Goal: Transaction & Acquisition: Purchase product/service

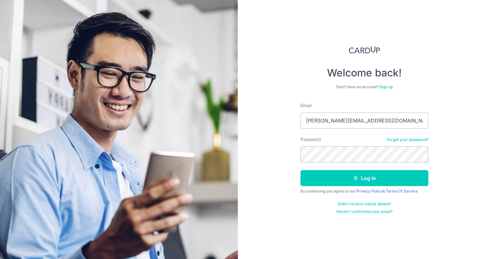
type input "dawn.lowww@gmail.com"
click at [300, 170] on button "Log in" at bounding box center [364, 178] width 128 height 16
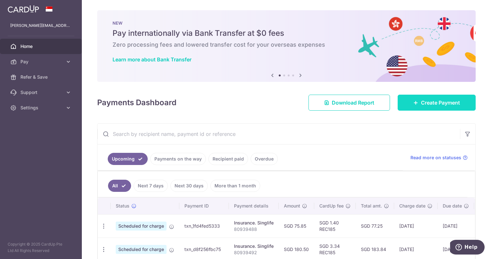
click at [435, 106] on span "Create Payment" at bounding box center [440, 103] width 39 height 8
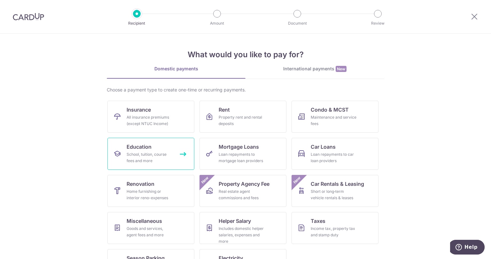
click at [145, 156] on div "School, tuition, course fees and more" at bounding box center [150, 157] width 46 height 13
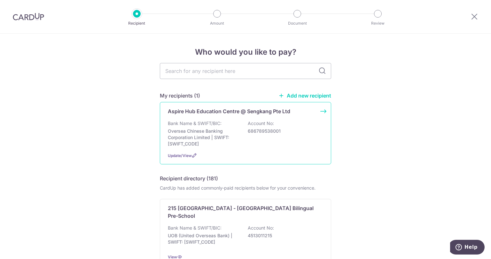
click at [297, 142] on div "Bank Name & SWIFT/BIC: Oversea Chinese Banking Corporation Limited | SWIFT: OCB…" at bounding box center [245, 133] width 155 height 27
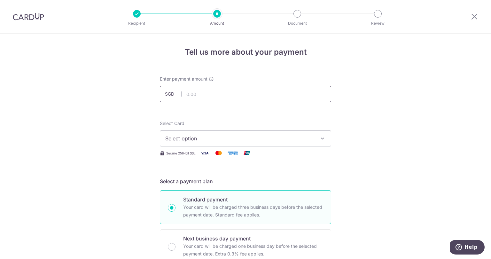
click at [270, 91] on input "text" at bounding box center [245, 94] width 171 height 16
type input "1,330.00"
click at [293, 141] on span "Select option" at bounding box center [239, 139] width 149 height 8
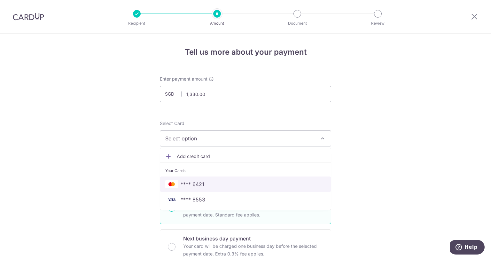
click at [276, 182] on span "**** 6421" at bounding box center [245, 184] width 160 height 8
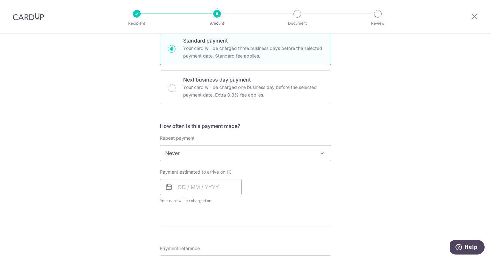
scroll to position [160, 0]
click at [222, 183] on input "text" at bounding box center [201, 186] width 82 height 16
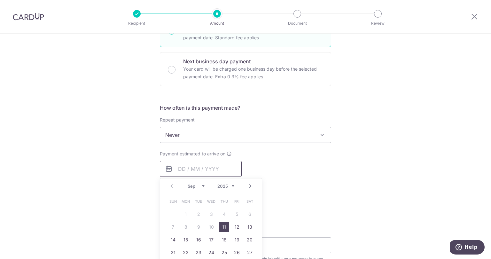
scroll to position [224, 0]
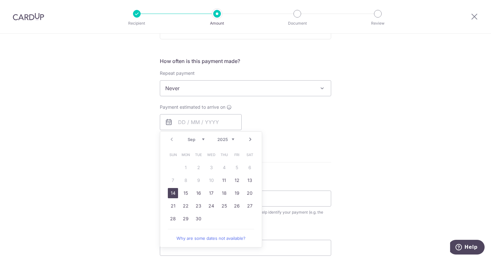
click at [170, 189] on link "14" at bounding box center [173, 193] width 10 height 10
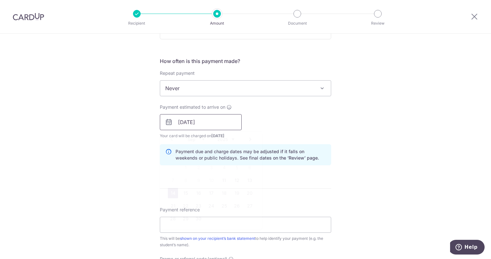
click at [228, 125] on input "14/09/2025" at bounding box center [201, 122] width 82 height 16
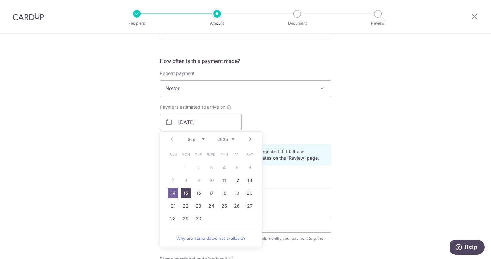
click at [182, 190] on link "15" at bounding box center [186, 193] width 10 height 10
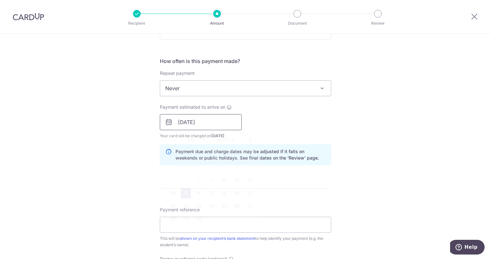
click at [223, 125] on input "15/09/2025" at bounding box center [201, 122] width 82 height 16
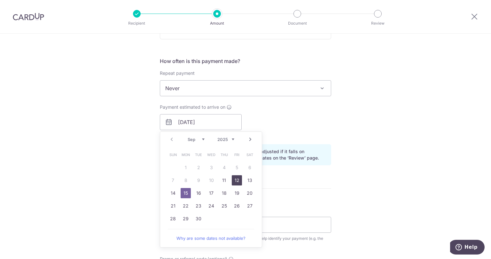
click at [234, 176] on link "12" at bounding box center [237, 180] width 10 height 10
type input "12/09/2025"
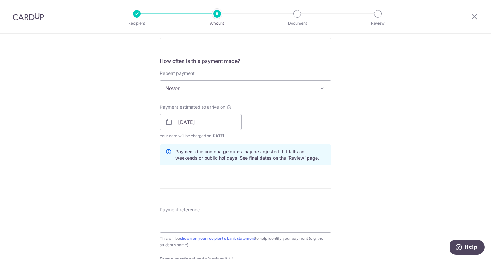
click at [368, 128] on div "Tell us more about your payment Enter payment amount SGD 1,330.00 1330.00 Selec…" at bounding box center [245, 112] width 491 height 604
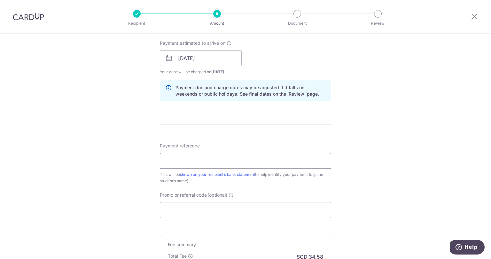
click at [297, 163] on input "Payment reference" at bounding box center [245, 161] width 171 height 16
paste input "SK-INV-25-0389"
type input "SK-INV-25-0389 Joie Chemistry T4"
click at [267, 212] on input "Promo or referral code (optional)" at bounding box center [245, 210] width 171 height 16
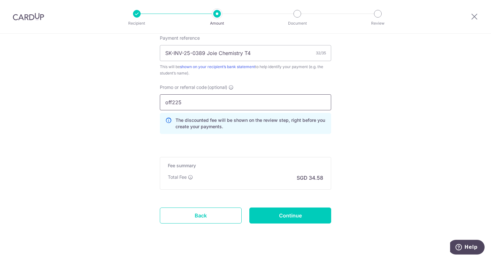
scroll to position [407, 0]
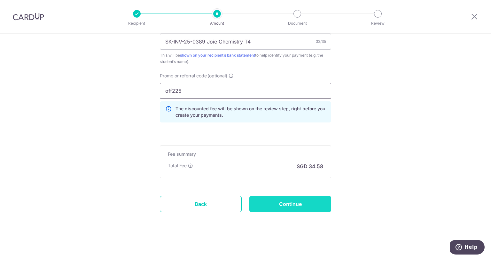
type input "off225"
click at [318, 200] on input "Continue" at bounding box center [290, 204] width 82 height 16
type input "Create Schedule"
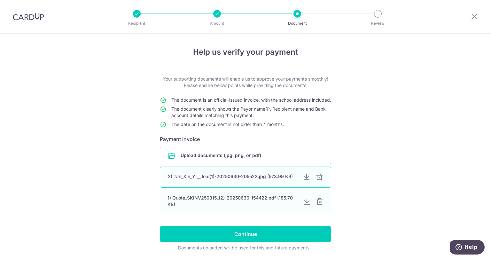
click at [317, 181] on div at bounding box center [320, 177] width 8 height 8
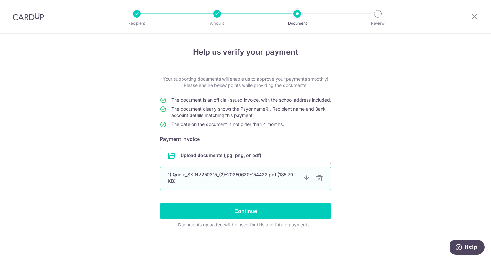
click at [317, 182] on div at bounding box center [320, 179] width 8 height 8
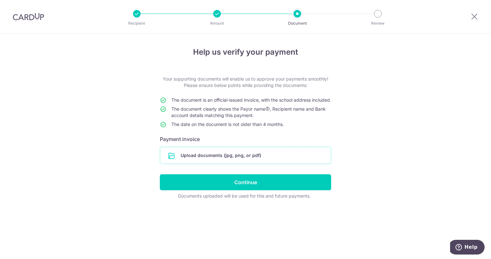
click at [190, 159] on input "file" at bounding box center [245, 155] width 171 height 17
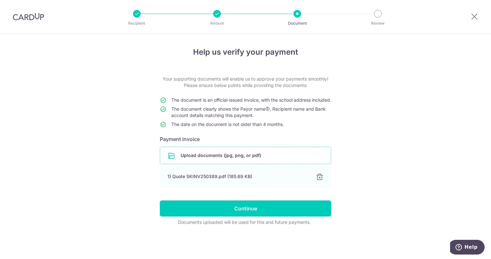
scroll to position [3, 0]
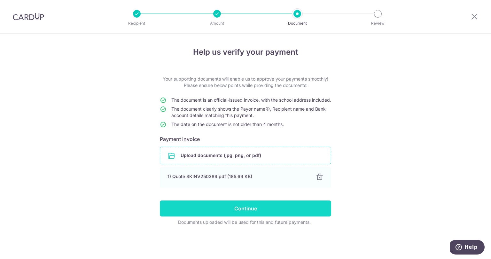
click at [309, 208] on input "Continue" at bounding box center [245, 208] width 171 height 16
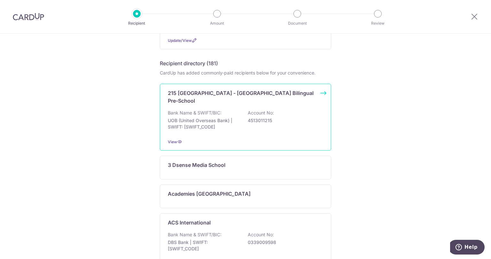
scroll to position [64, 0]
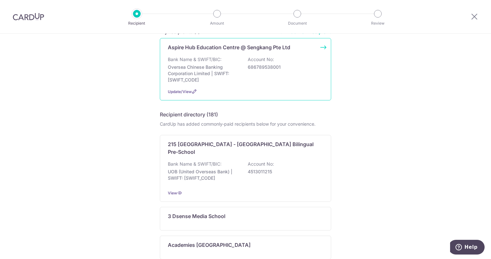
click at [288, 79] on div "Bank Name & SWIFT/BIC: Oversea Chinese Banking Corporation Limited | SWIFT: OCB…" at bounding box center [245, 69] width 155 height 27
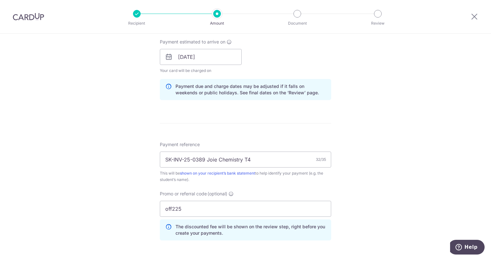
scroll to position [288, 0]
click at [217, 61] on input "12/09/2025" at bounding box center [201, 58] width 82 height 16
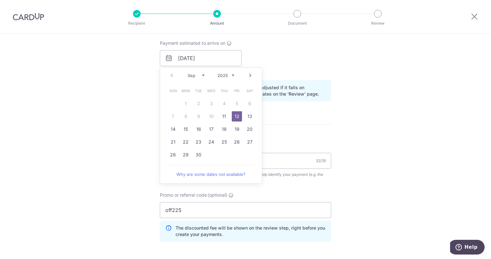
click at [413, 129] on div "Tell us more about your payment Enter payment amount SGD 1,330.00 1330.00 Selec…" at bounding box center [245, 62] width 491 height 633
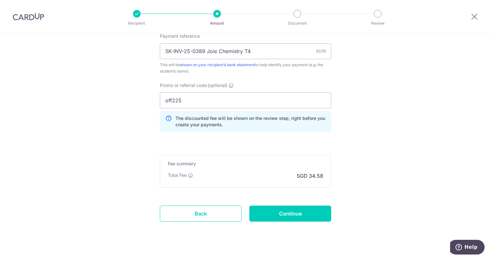
scroll to position [407, 0]
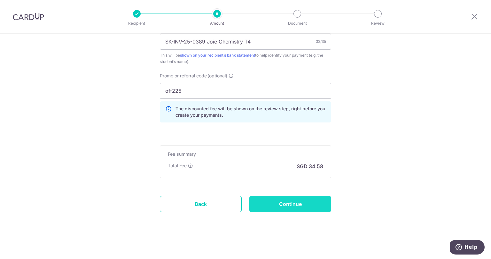
click at [328, 199] on input "Continue" at bounding box center [290, 204] width 82 height 16
type input "Update Schedule"
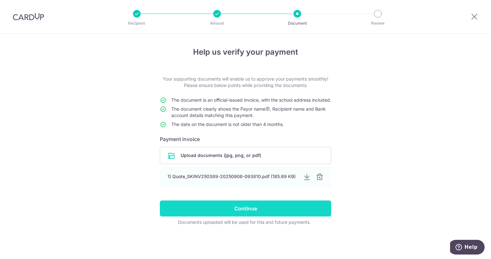
click at [308, 215] on input "Continue" at bounding box center [245, 208] width 171 height 16
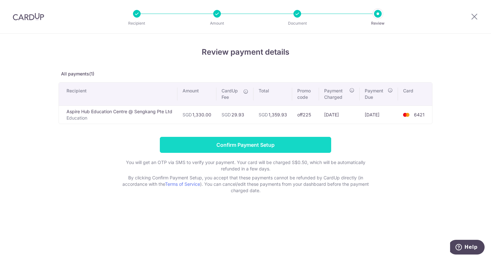
click at [327, 144] on input "Confirm Payment Setup" at bounding box center [245, 145] width 171 height 16
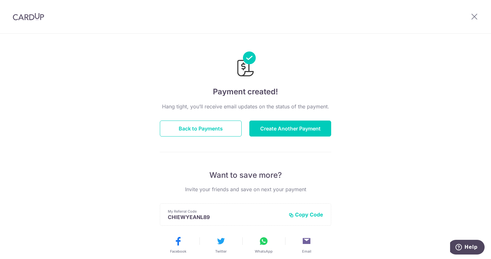
click at [23, 18] on img at bounding box center [28, 17] width 31 height 8
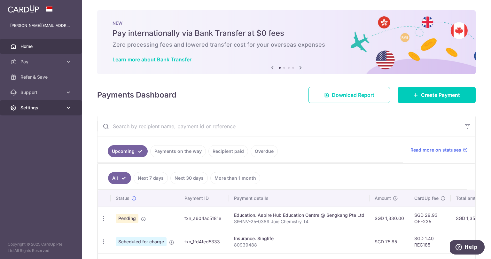
click at [37, 103] on link "Settings" at bounding box center [41, 107] width 82 height 15
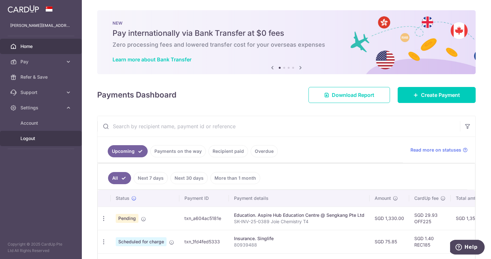
click at [31, 139] on span "Logout" at bounding box center [41, 138] width 42 height 6
